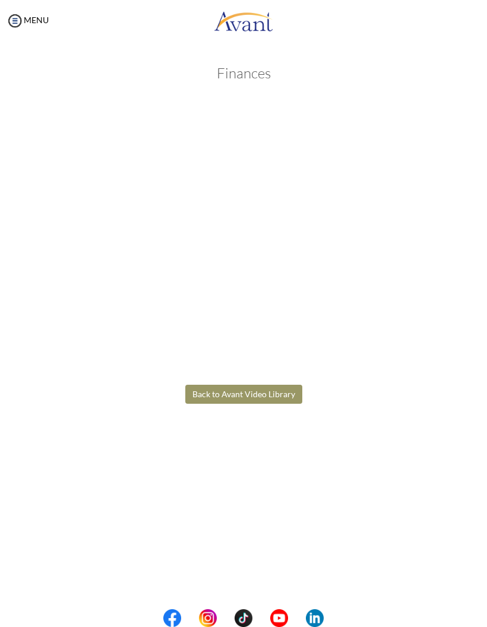
click at [270, 392] on button "Back to Avant Video Library" at bounding box center [243, 394] width 117 height 19
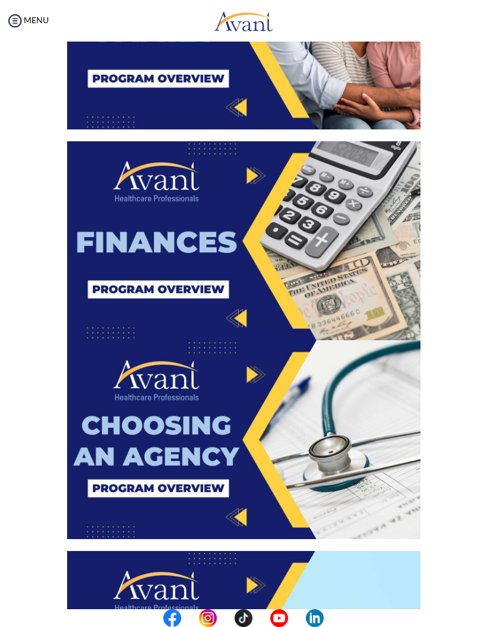
scroll to position [797, 0]
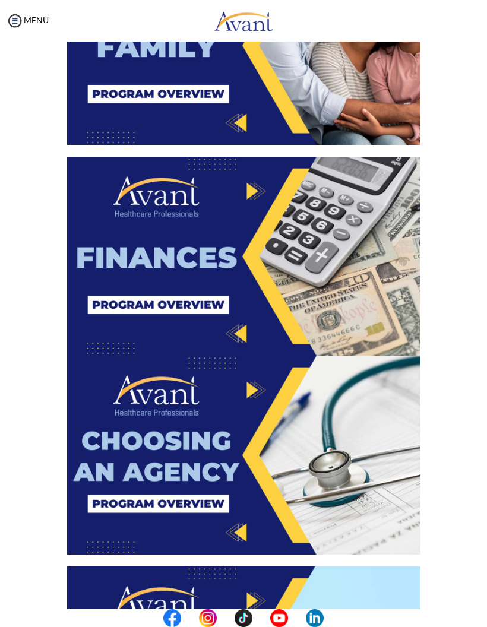
click at [266, 485] on img at bounding box center [243, 455] width 353 height 199
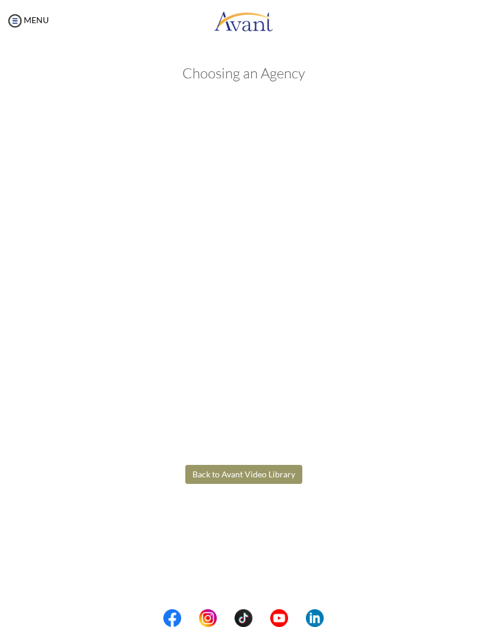
click at [230, 478] on button "Back to Avant Video Library" at bounding box center [243, 474] width 117 height 19
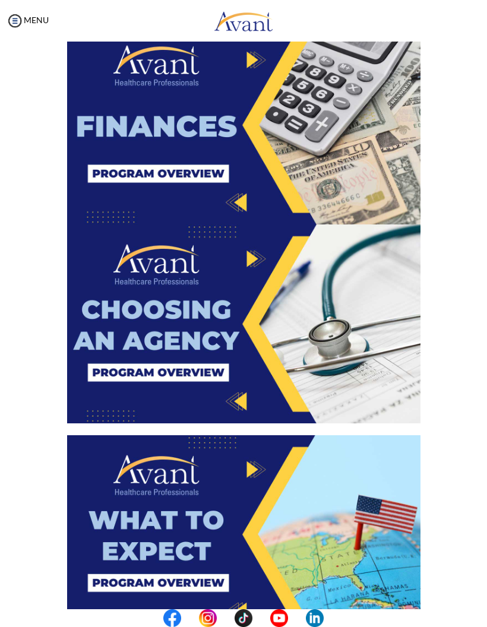
scroll to position [928, 0]
click at [239, 312] on img at bounding box center [243, 324] width 353 height 199
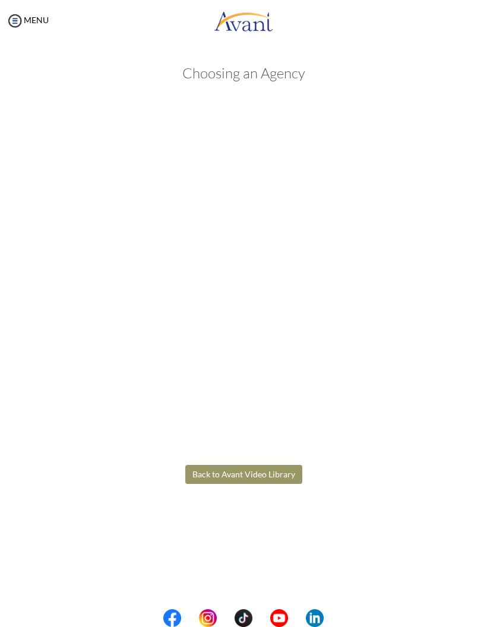
click at [270, 470] on body "Maintenance break. Please come back in 2 hours. MENU My Status What is the next…" at bounding box center [243, 313] width 487 height 627
click at [255, 474] on button "Back to Avant Video Library" at bounding box center [243, 474] width 117 height 19
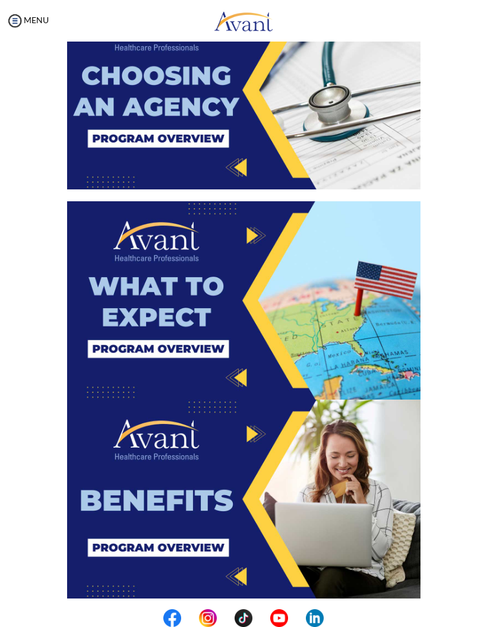
scroll to position [1161, 0]
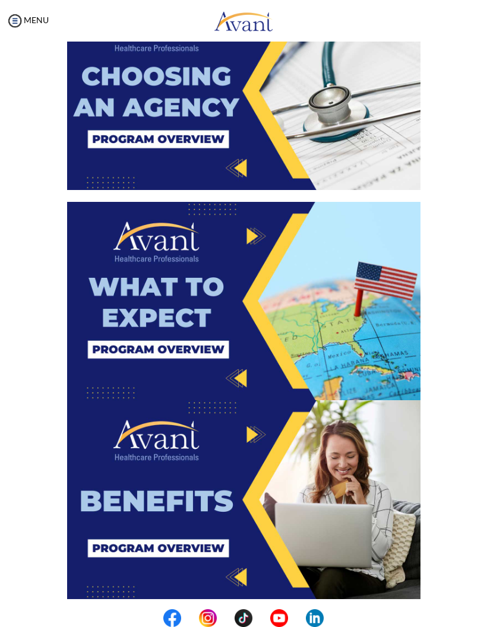
click at [254, 335] on img at bounding box center [243, 301] width 353 height 199
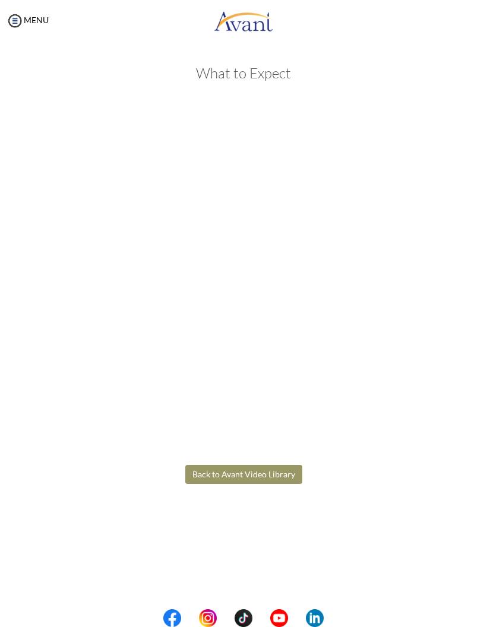
click at [280, 475] on body "Maintenance break. Please come back in 2 hours. MENU My Status What is the next…" at bounding box center [243, 313] width 487 height 627
click at [268, 469] on button "Back to Avant Video Library" at bounding box center [243, 474] width 117 height 19
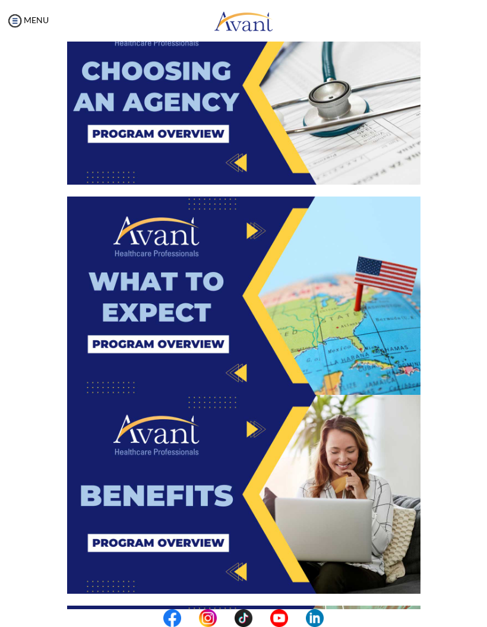
scroll to position [1195, 0]
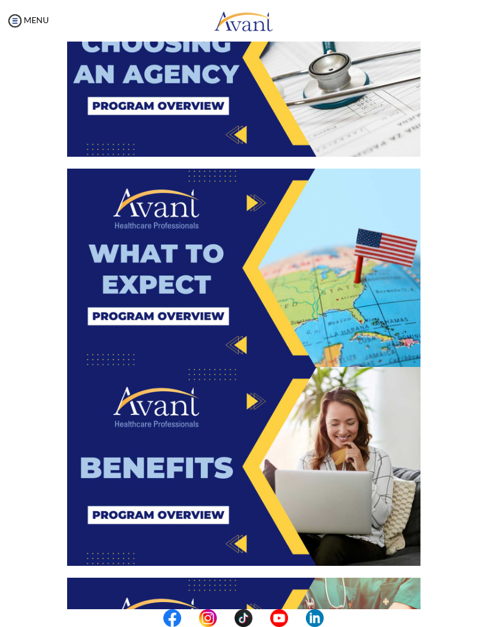
click at [252, 476] on img at bounding box center [243, 466] width 353 height 199
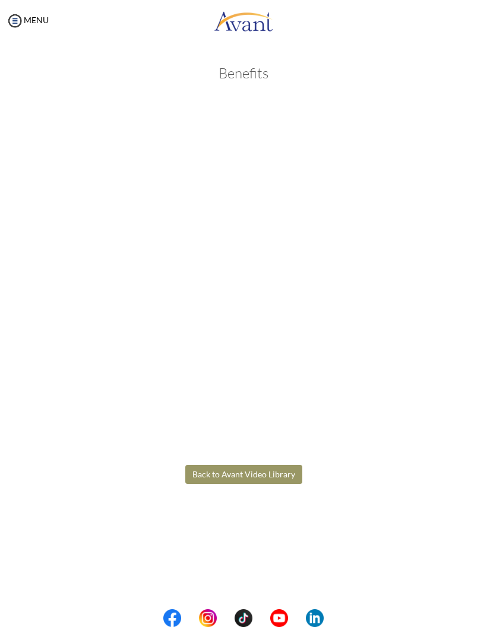
click at [282, 472] on body "Maintenance break. Please come back in 2 hours. MENU My Status What is the next…" at bounding box center [243, 313] width 487 height 627
click at [267, 466] on button "Back to Avant Video Library" at bounding box center [243, 474] width 117 height 19
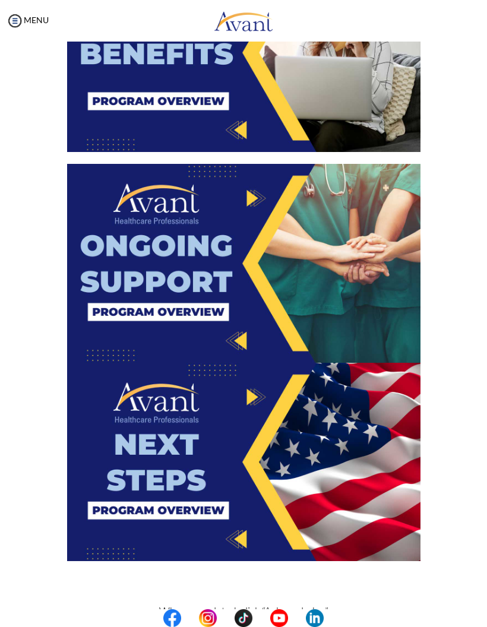
scroll to position [1608, 0]
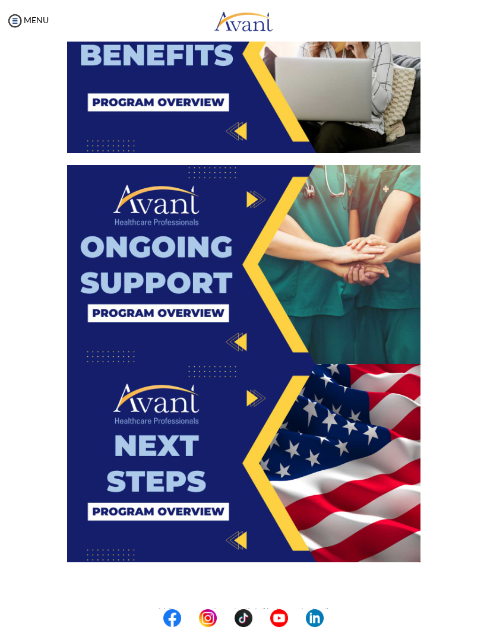
click at [238, 446] on img at bounding box center [243, 463] width 353 height 199
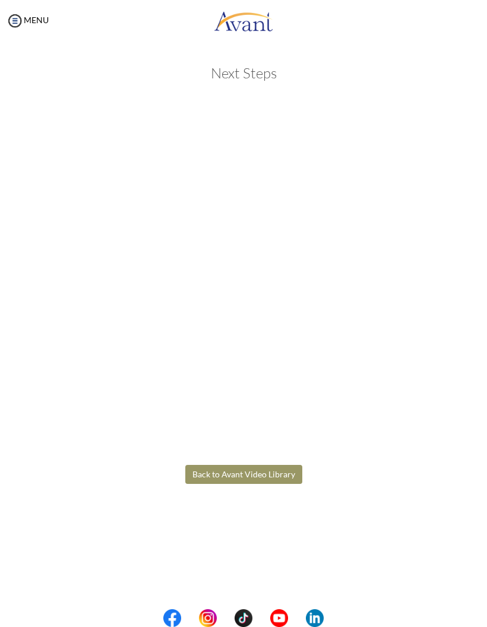
click at [276, 466] on body "Maintenance break. Please come back in 2 hours. MENU My Status What is the next…" at bounding box center [243, 313] width 487 height 627
click at [285, 474] on button "Back to Avant Video Library" at bounding box center [243, 474] width 117 height 19
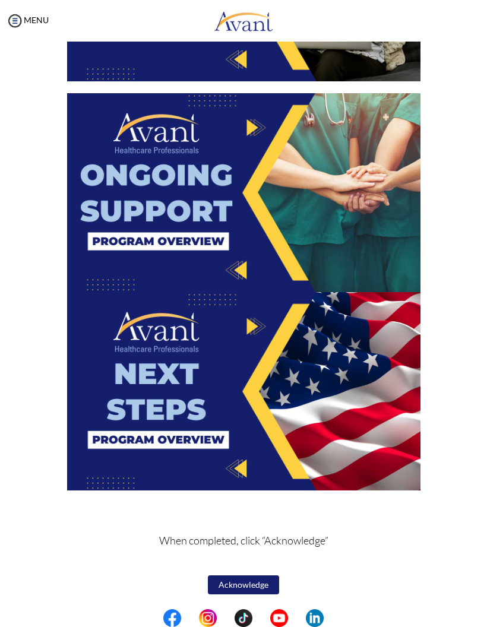
scroll to position [1679, 0]
click at [258, 593] on button "Acknowledge" at bounding box center [243, 585] width 71 height 19
